Goal: Task Accomplishment & Management: Use online tool/utility

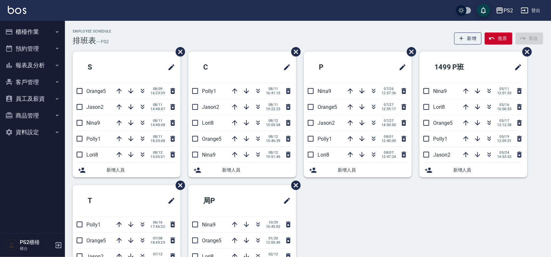
click at [341, 220] on div "S Orange5 [DATE] 16:23:39 Jason2 [DATE] 14:48:47 Nina9 [DATE] 14:48:48 Polly1 […" at bounding box center [304, 185] width 478 height 267
click at [375, 111] on button "button" at bounding box center [374, 107] width 16 height 16
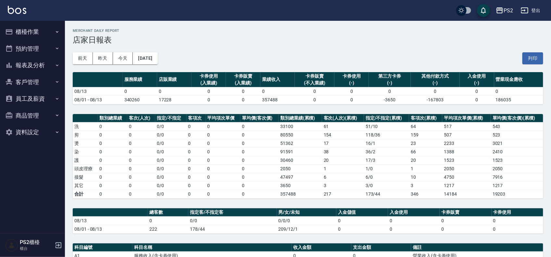
click at [35, 30] on button "櫃檯作業" at bounding box center [33, 31] width 60 height 17
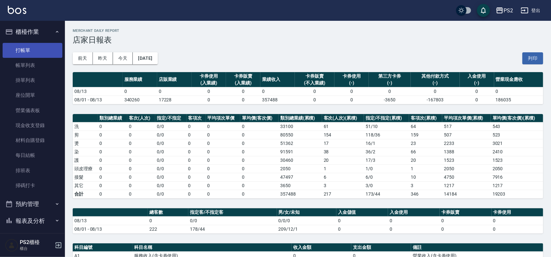
click at [31, 53] on link "打帳單" at bounding box center [33, 50] width 60 height 15
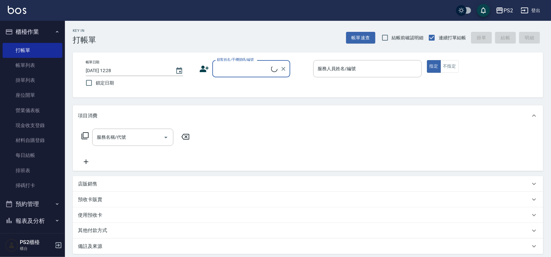
click at [254, 73] on input "顧客姓名/手機號碼/編號" at bounding box center [243, 68] width 56 height 11
type input "0"
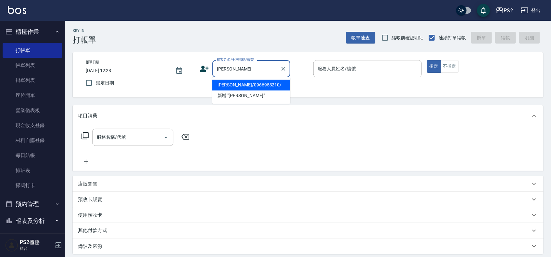
type input "薛曉蘋/0966953210/"
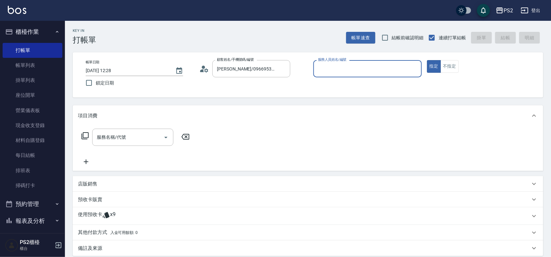
click at [200, 68] on icon at bounding box center [204, 69] width 10 height 10
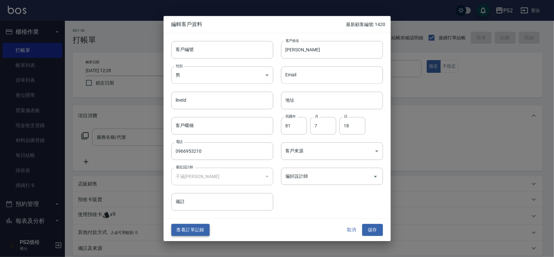
click at [195, 231] on button "查看訂單記錄" at bounding box center [190, 230] width 38 height 12
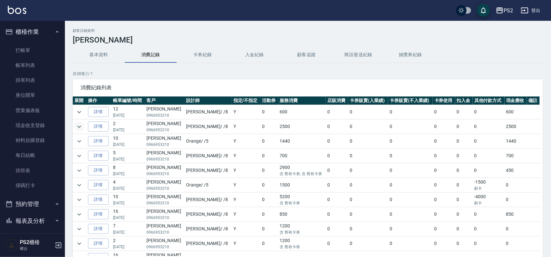
click at [77, 124] on icon "expand row" at bounding box center [79, 127] width 8 height 8
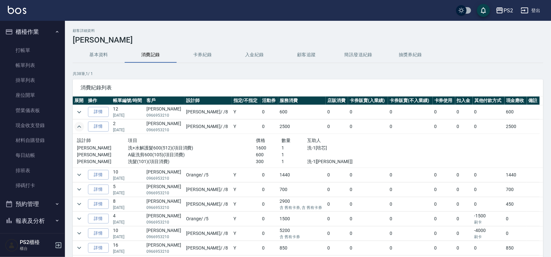
click at [77, 124] on icon "expand row" at bounding box center [79, 127] width 8 height 8
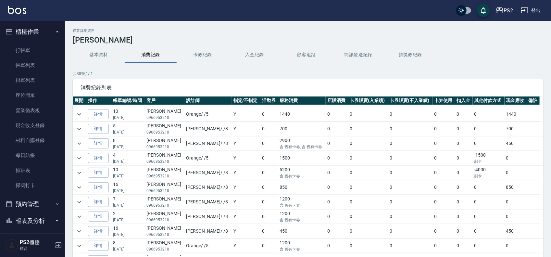
scroll to position [41, 0]
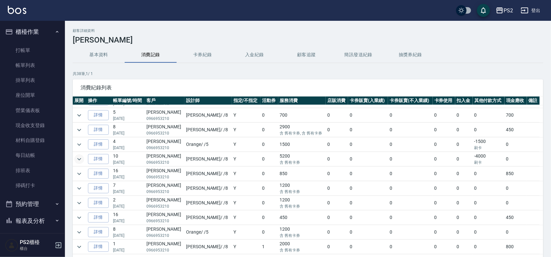
click at [80, 161] on icon "expand row" at bounding box center [79, 159] width 8 height 8
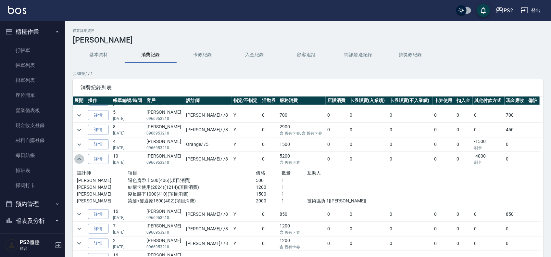
click at [78, 162] on icon "expand row" at bounding box center [79, 159] width 8 height 8
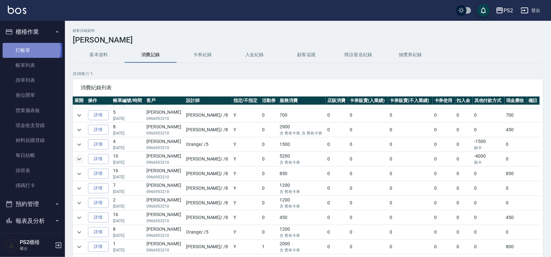
click at [30, 49] on link "打帳單" at bounding box center [33, 50] width 60 height 15
